Goal: Browse casually

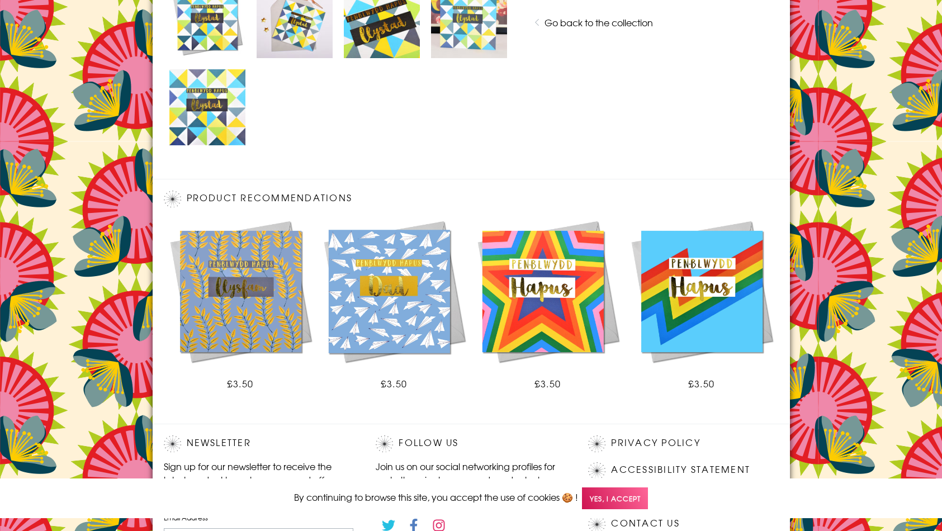
scroll to position [710, 0]
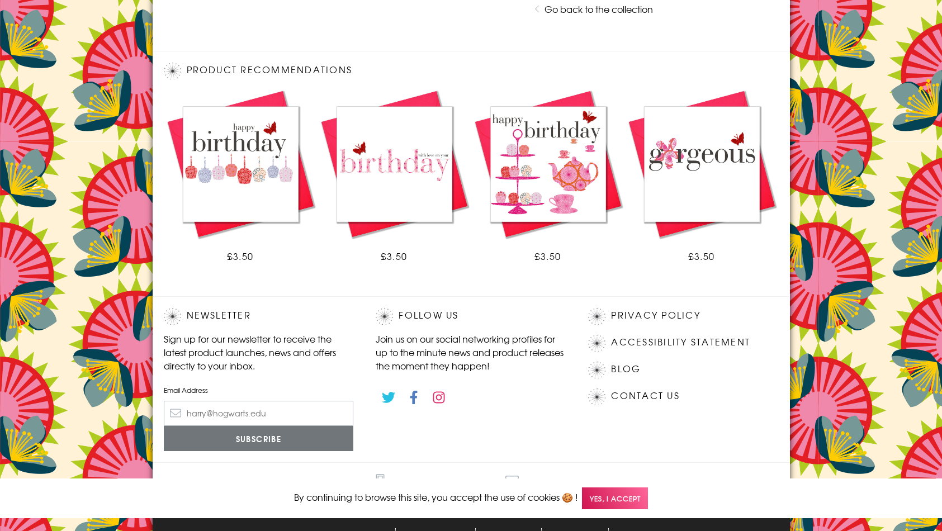
scroll to position [583, 0]
